Goal: Book appointment/travel/reservation

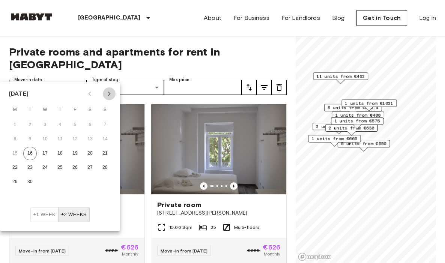
click at [112, 93] on icon "Next month" at bounding box center [109, 93] width 9 height 9
click at [17, 140] on button "6" at bounding box center [15, 140] width 14 height 14
type input "**********"
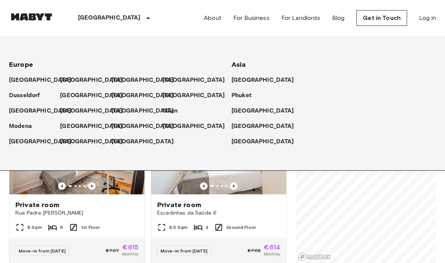
click at [97, 16] on div "[GEOGRAPHIC_DATA]" at bounding box center [115, 18] width 123 height 36
click at [242, 128] on p "[GEOGRAPHIC_DATA]" at bounding box center [264, 126] width 63 height 9
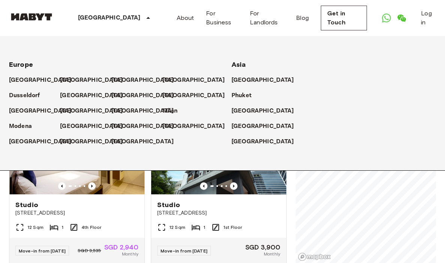
click at [219, 253] on div "Studio [STREET_ADDRESS] Sqm 1 1st Floor Move-in from [DATE] SGD 3,900 Monthly" at bounding box center [216, 181] width 142 height 166
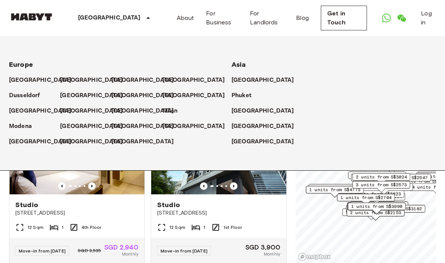
click at [378, 32] on div "About For Business For Landlords Blog Get in Touch Log in" at bounding box center [306, 18] width 259 height 36
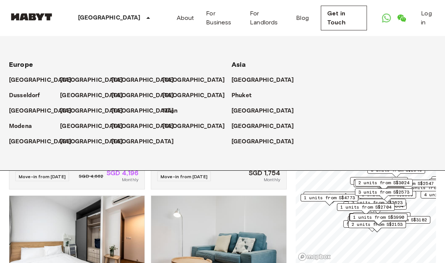
scroll to position [139, 0]
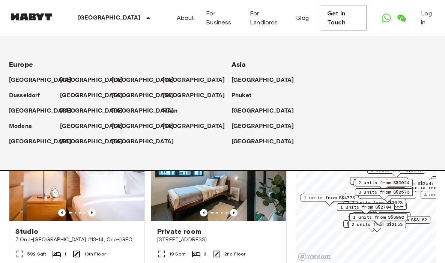
click at [249, 122] on div "[GEOGRAPHIC_DATA]" at bounding box center [334, 123] width 205 height 15
click at [249, 128] on p "[GEOGRAPHIC_DATA]" at bounding box center [264, 126] width 63 height 9
click at [297, 127] on icon at bounding box center [300, 127] width 6 height 6
click at [290, 227] on div "Private rooms and apartments for rent in [GEOGRAPHIC_DATA] Move-in date ​ Move-…" at bounding box center [222, 149] width 427 height 227
click at [144, 15] on icon at bounding box center [148, 18] width 9 height 9
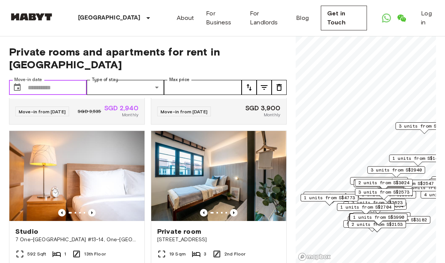
click at [58, 80] on input "Move-in date" at bounding box center [57, 87] width 59 height 15
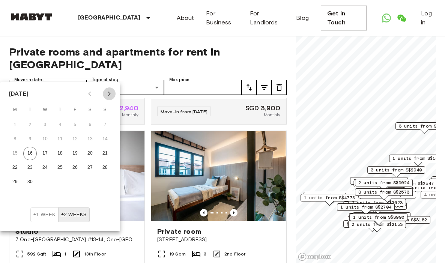
click at [109, 94] on icon "Next month" at bounding box center [109, 93] width 9 height 9
click at [103, 123] on button "5" at bounding box center [105, 125] width 14 height 14
type input "**********"
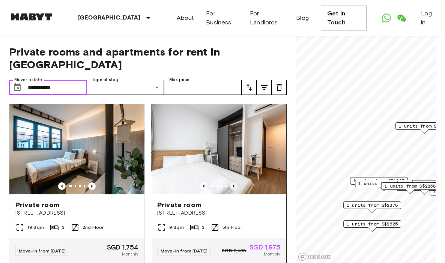
click at [234, 185] on icon "Previous image" at bounding box center [234, 186] width 2 height 3
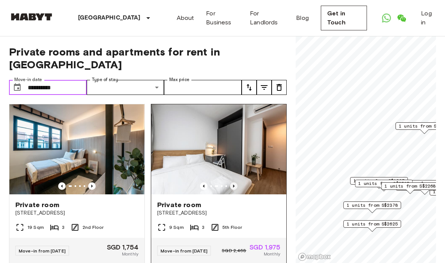
click at [232, 182] on icon "Previous image" at bounding box center [234, 186] width 8 height 8
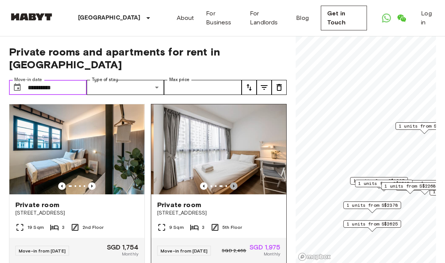
click at [232, 182] on icon "Previous image" at bounding box center [234, 186] width 8 height 8
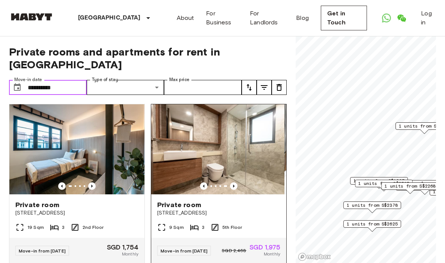
click at [230, 182] on div at bounding box center [218, 186] width 135 height 8
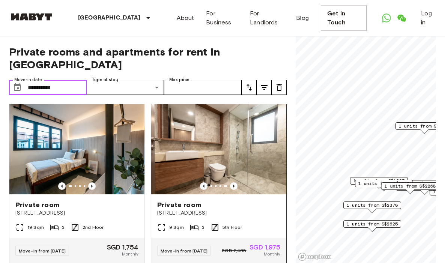
click at [261, 137] on img at bounding box center [218, 149] width 135 height 90
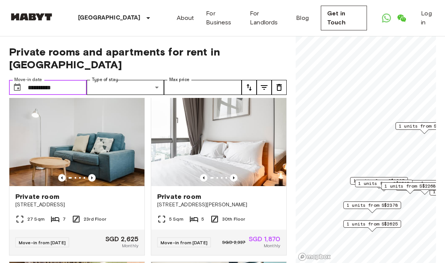
scroll to position [177, 0]
